Goal: Navigation & Orientation: Find specific page/section

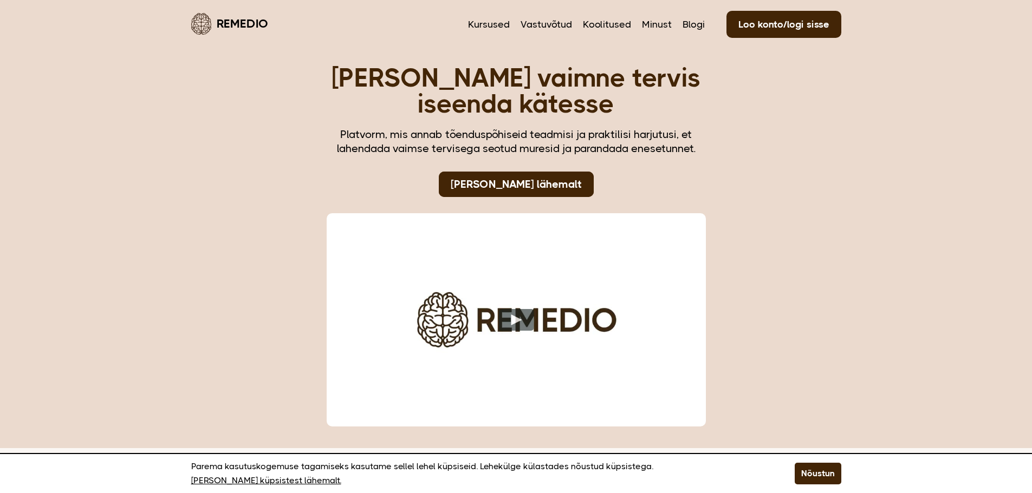
drag, startPoint x: 216, startPoint y: 24, endPoint x: 210, endPoint y: 25, distance: 6.6
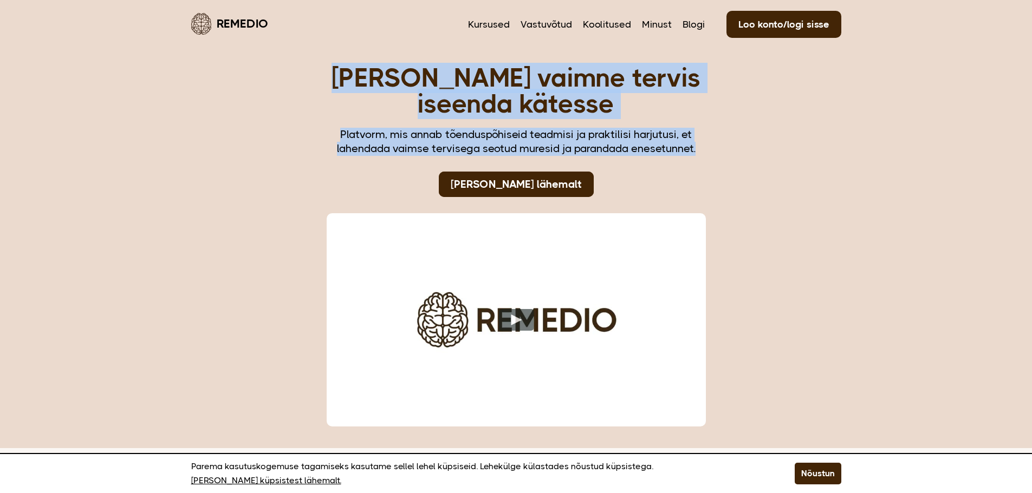
drag, startPoint x: 501, startPoint y: 78, endPoint x: 716, endPoint y: 152, distance: 226.8
click at [716, 152] on div "Võta oma vaimne tervis iseenda kätesse Platvorm, mis annab tõenduspõhiseid tead…" at bounding box center [516, 245] width 423 height 405
click at [608, 104] on h1 "[PERSON_NAME] vaimne tervis iseenda kätesse" at bounding box center [516, 91] width 379 height 52
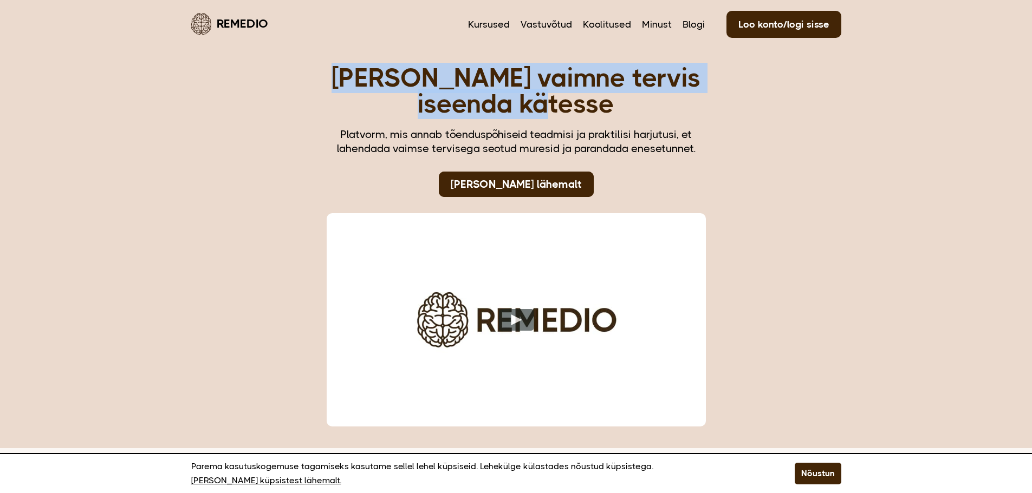
drag, startPoint x: 628, startPoint y: 108, endPoint x: 363, endPoint y: 81, distance: 266.3
click at [363, 81] on h1 "[PERSON_NAME] vaimne tervis iseenda kätesse" at bounding box center [516, 91] width 379 height 52
click at [595, 25] on link "Koolitused" at bounding box center [607, 24] width 48 height 14
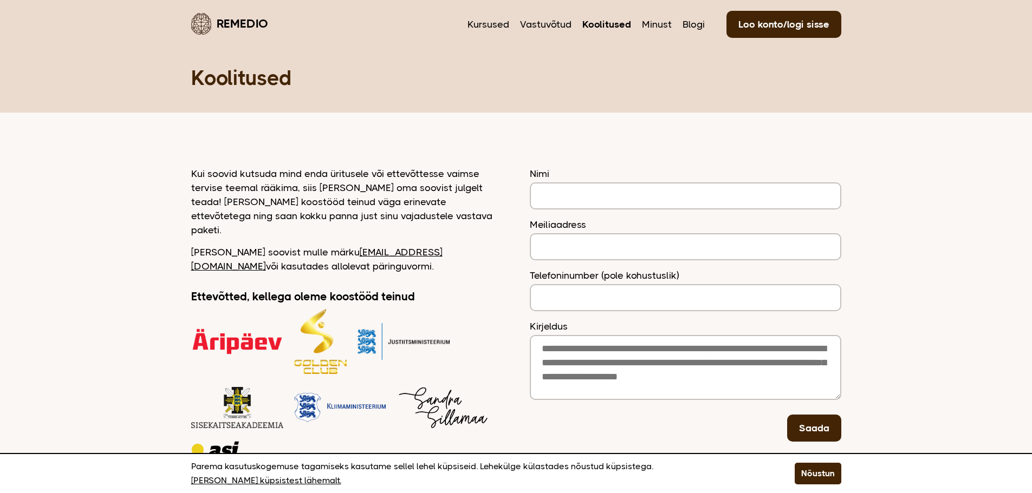
click at [243, 23] on link "Remedio" at bounding box center [229, 23] width 77 height 25
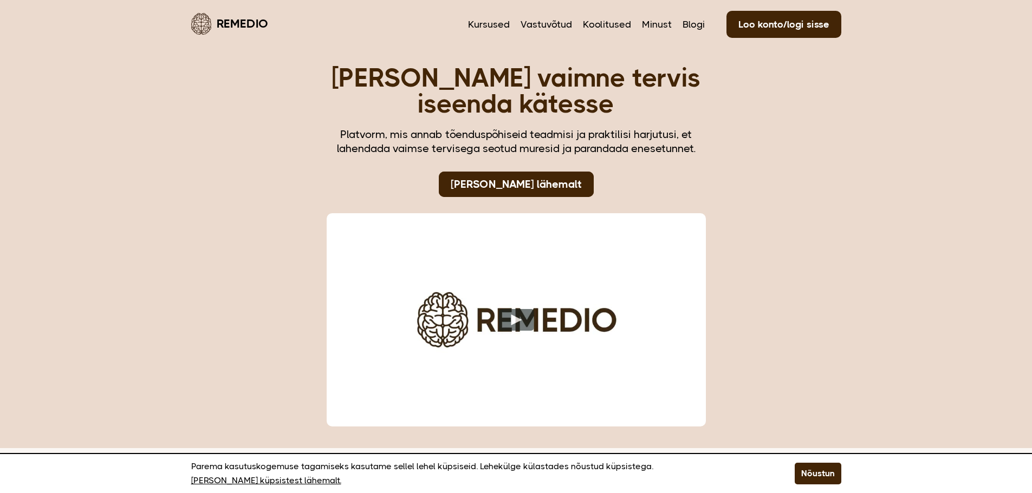
drag, startPoint x: 952, startPoint y: 2, endPoint x: 723, endPoint y: 85, distance: 244.2
click at [715, 85] on div "[PERSON_NAME] vaimne tervis iseenda kätesse Platvorm, mis annab tõenduspõhiseid…" at bounding box center [516, 245] width 423 height 405
drag, startPoint x: 1040, startPoint y: 1, endPoint x: 768, endPoint y: 151, distance: 310.1
drag, startPoint x: 567, startPoint y: 80, endPoint x: 584, endPoint y: 86, distance: 18.3
click at [567, 80] on h1 "[PERSON_NAME] vaimne tervis iseenda kätesse" at bounding box center [516, 91] width 379 height 52
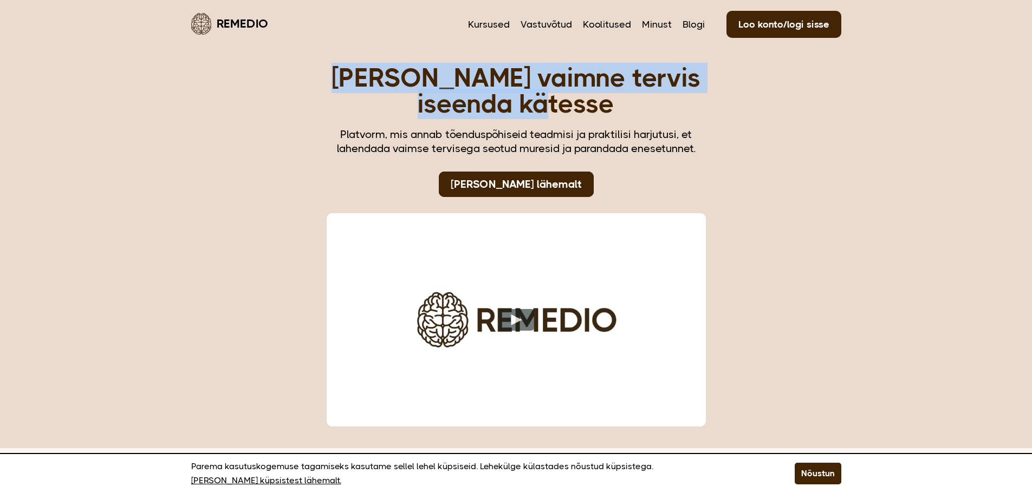
drag, startPoint x: 615, startPoint y: 101, endPoint x: 379, endPoint y: 82, distance: 236.4
click at [379, 82] on h1 "[PERSON_NAME] vaimne tervis iseenda kätesse" at bounding box center [516, 91] width 379 height 52
copy h1 "[PERSON_NAME] vaimne tervis iseenda kätesse"
